Goal: Task Accomplishment & Management: Manage account settings

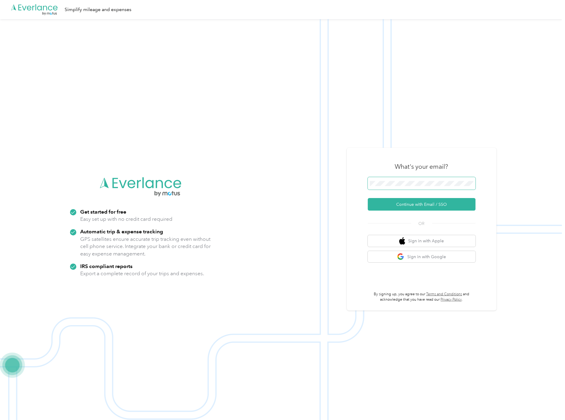
click at [420, 180] on span at bounding box center [422, 183] width 108 height 13
drag, startPoint x: 512, startPoint y: 190, endPoint x: 508, endPoint y: 189, distance: 4.2
click at [512, 190] on img at bounding box center [281, 229] width 562 height 420
drag, startPoint x: 394, startPoint y: 180, endPoint x: 515, endPoint y: 121, distance: 134.6
click at [515, 121] on img at bounding box center [281, 229] width 562 height 420
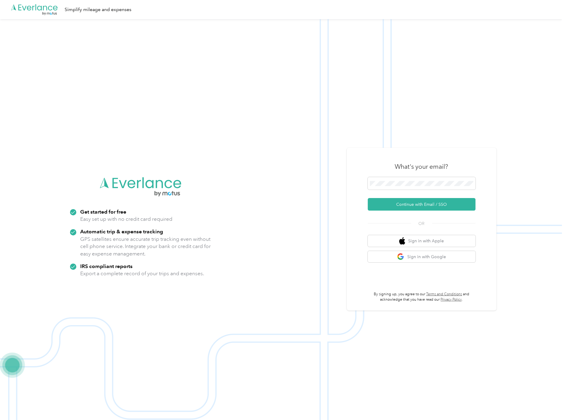
drag, startPoint x: 530, startPoint y: 92, endPoint x: 518, endPoint y: 143, distance: 52.6
click at [530, 92] on img at bounding box center [281, 229] width 562 height 420
click at [430, 205] on button "Continue with Email / SSO" at bounding box center [422, 204] width 108 height 13
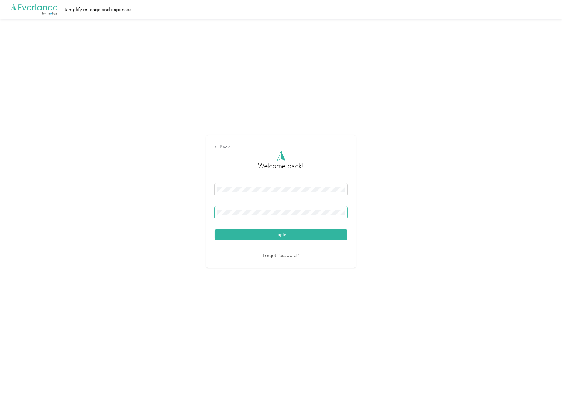
click at [225, 207] on span at bounding box center [281, 213] width 133 height 13
click at [226, 210] on span at bounding box center [281, 213] width 133 height 13
click at [346, 214] on nordpass-icon at bounding box center [346, 214] width 0 height 0
click at [0, 389] on nordpass-autofill-portal at bounding box center [0, 389] width 0 height 0
click at [286, 236] on button "Login" at bounding box center [281, 235] width 133 height 10
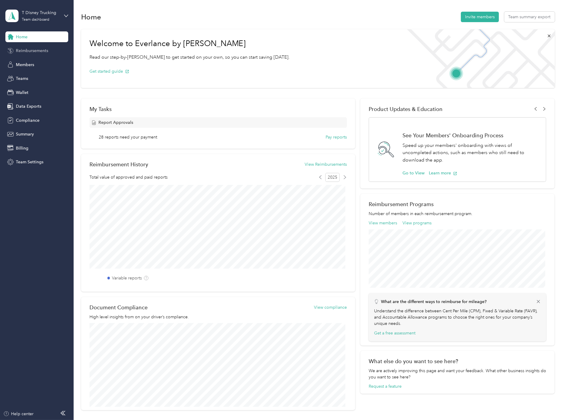
click at [33, 51] on span "Reimbursements" at bounding box center [32, 51] width 32 height 6
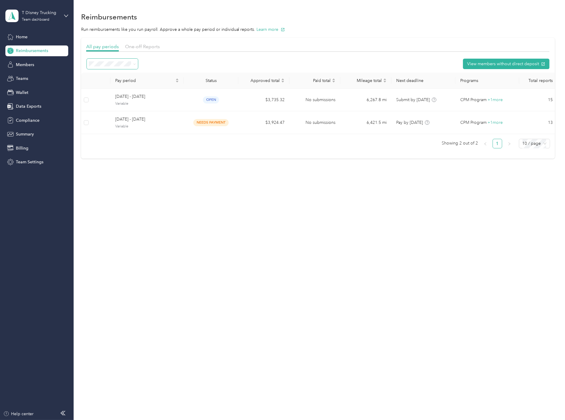
click at [133, 63] on icon at bounding box center [134, 64] width 3 height 3
click at [112, 120] on li "Approved" at bounding box center [112, 117] width 51 height 10
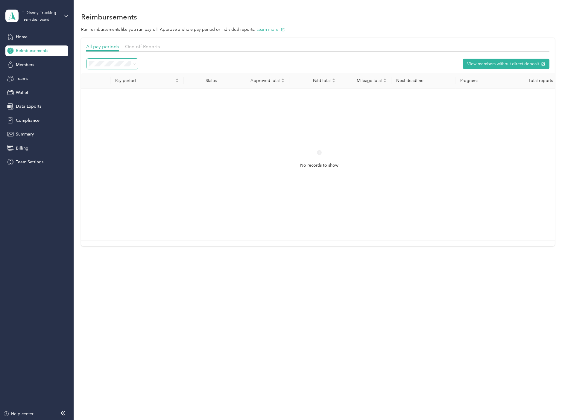
click at [133, 62] on span at bounding box center [134, 63] width 3 height 5
click at [135, 65] on icon at bounding box center [134, 64] width 3 height 3
click at [116, 150] on li "Marked as paid" at bounding box center [112, 147] width 51 height 10
click at [136, 63] on span at bounding box center [112, 64] width 51 height 10
click at [133, 62] on span at bounding box center [134, 63] width 3 height 5
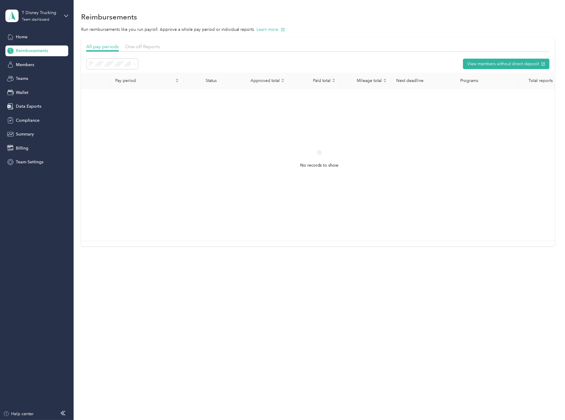
click at [109, 97] on li "Open" at bounding box center [112, 96] width 51 height 10
click at [134, 64] on icon at bounding box center [134, 64] width 3 height 3
click at [107, 86] on li "Active periods" at bounding box center [112, 85] width 51 height 11
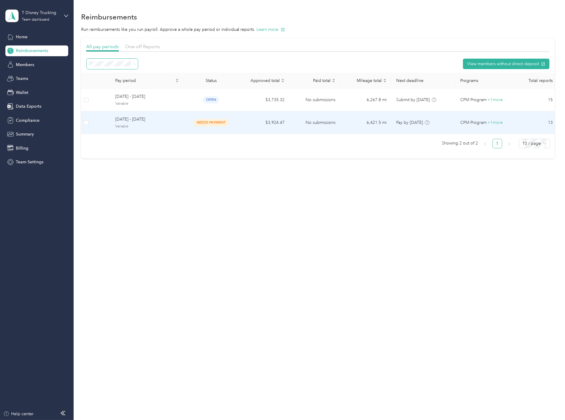
click at [145, 118] on span "[DATE] - [DATE]" at bounding box center [147, 119] width 64 height 7
